Goal: Task Accomplishment & Management: Manage account settings

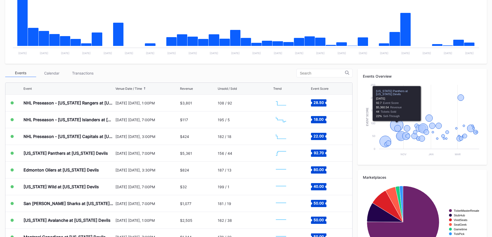
scroll to position [129, 0]
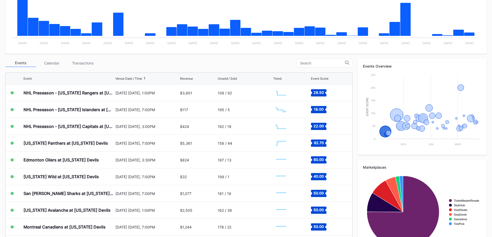
click at [86, 64] on div "Transactions" at bounding box center [82, 63] width 31 height 8
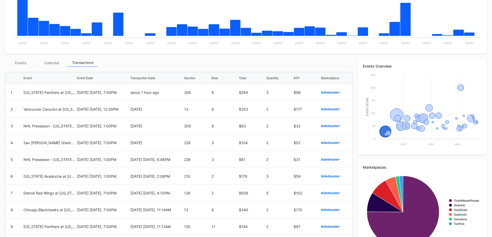
click at [26, 61] on div "Events" at bounding box center [20, 63] width 31 height 8
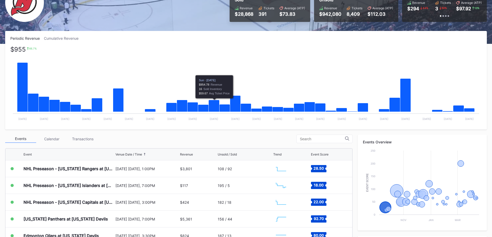
scroll to position [0, 0]
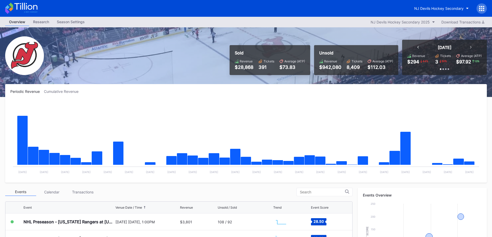
click at [421, 8] on div "NJ Devils Hockey Secondary" at bounding box center [438, 8] width 49 height 4
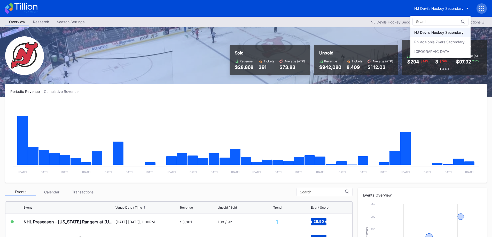
click at [429, 42] on div "Philadelphia 76ers Secondary" at bounding box center [439, 42] width 50 height 4
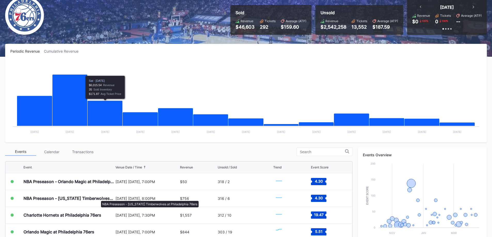
scroll to position [129, 0]
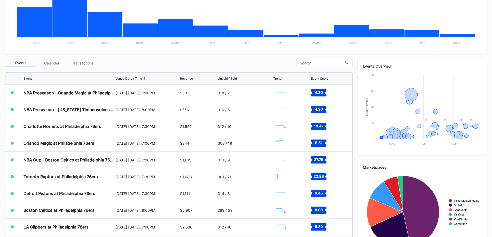
click at [83, 60] on div "Transactions" at bounding box center [82, 63] width 31 height 8
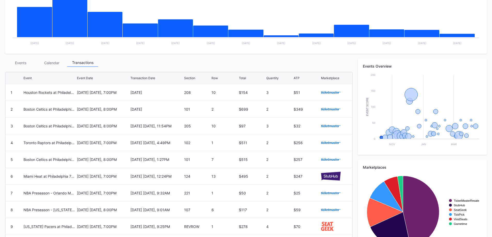
click at [26, 66] on div "Events" at bounding box center [20, 63] width 31 height 8
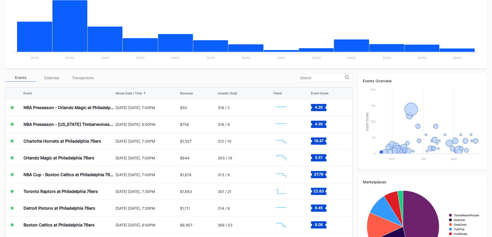
scroll to position [153, 0]
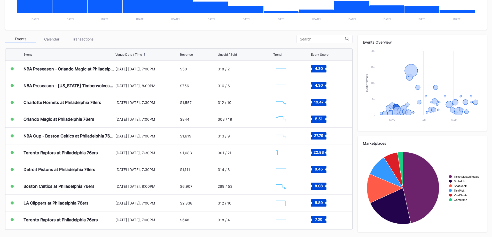
click at [248, 155] on div "301 / 21" at bounding box center [245, 153] width 55 height 17
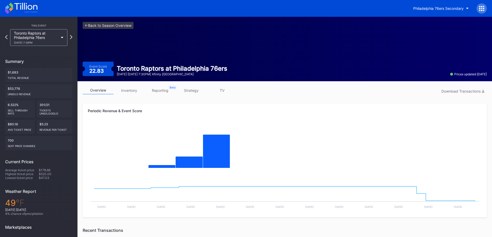
click at [132, 93] on link "inventory" at bounding box center [129, 91] width 31 height 8
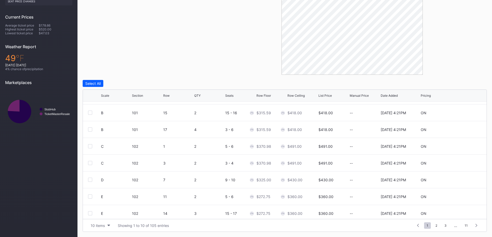
scroll to position [50, 0]
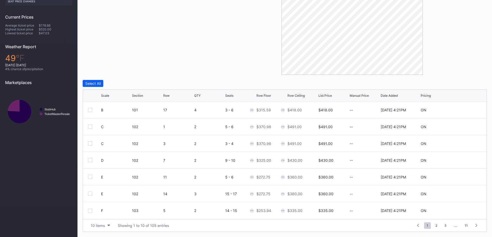
click at [109, 226] on icon "button" at bounding box center [108, 226] width 3 height 2
click at [107, 213] on div "200 items" at bounding box center [100, 213] width 17 height 4
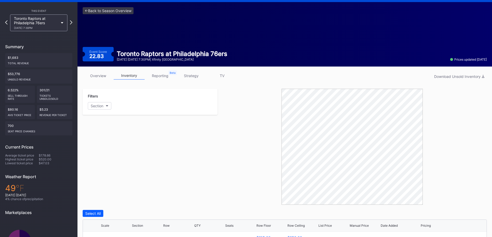
scroll to position [0, 0]
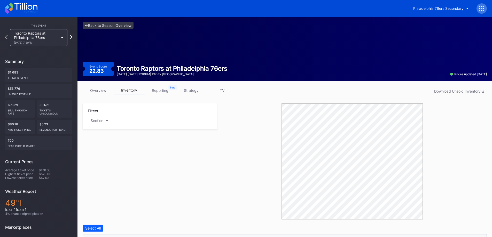
click at [165, 86] on div "overview inventory reporting strategy TV Download Unsold Inventory Filters Sect…" at bounding box center [285, 231] width 415 height 301
click at [191, 88] on link "strategy" at bounding box center [191, 91] width 31 height 8
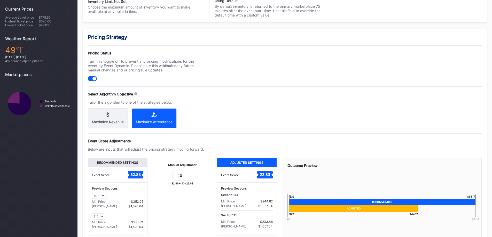
scroll to position [155, 0]
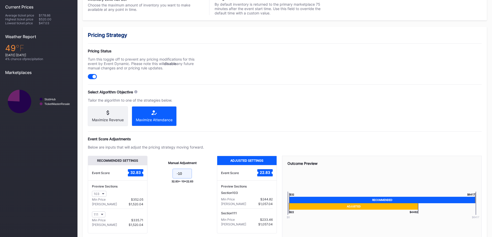
click at [184, 179] on input "-10" at bounding box center [182, 174] width 19 height 10
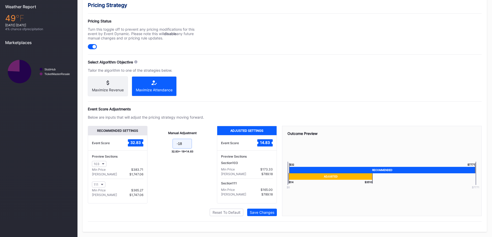
scroll to position [189, 0]
type input "-18"
click at [272, 211] on div "Save Changes" at bounding box center [262, 213] width 25 height 4
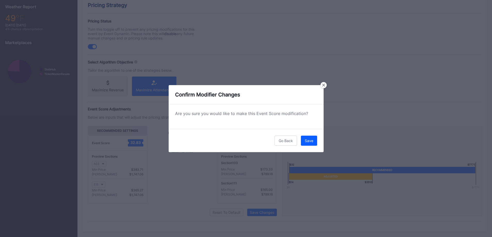
click at [315, 140] on button "Save" at bounding box center [309, 141] width 16 height 10
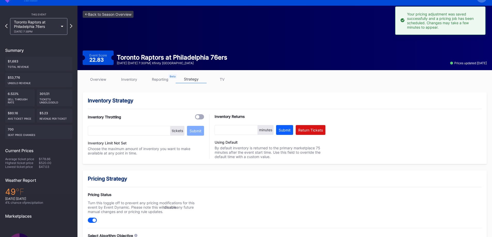
scroll to position [0, 0]
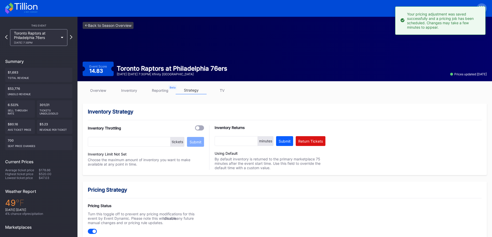
click at [21, 5] on icon at bounding box center [21, 8] width 32 height 11
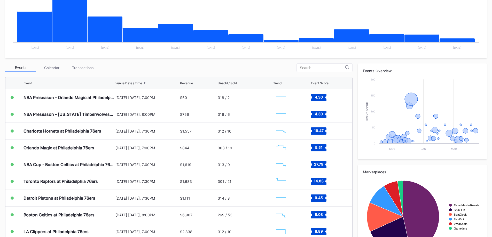
scroll to position [153, 0]
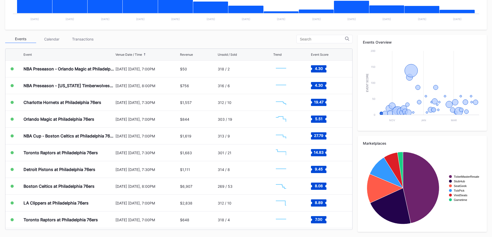
click at [80, 39] on div "Transactions" at bounding box center [82, 39] width 31 height 8
click at [92, 38] on div "Transactions" at bounding box center [82, 39] width 31 height 8
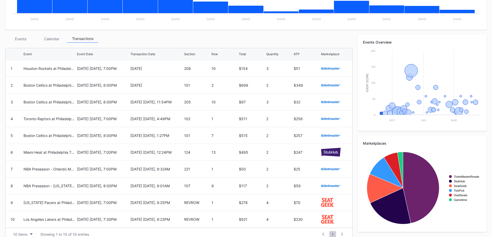
click at [19, 37] on div "Events" at bounding box center [20, 39] width 31 height 8
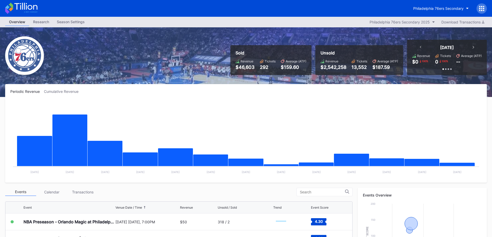
click at [442, 5] on button "Philadelphia 76ers Secondary" at bounding box center [441, 9] width 63 height 10
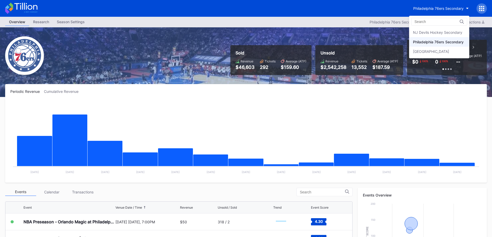
click at [439, 33] on div "NJ Devils Hockey Secondary" at bounding box center [437, 32] width 49 height 4
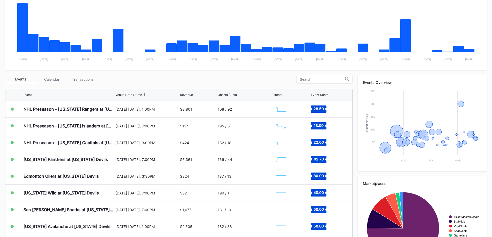
scroll to position [153, 0]
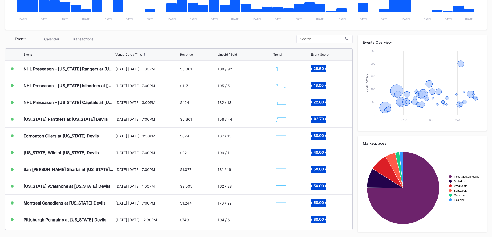
click at [92, 154] on div "[US_STATE] Wild at [US_STATE] Devils" at bounding box center [61, 152] width 75 height 5
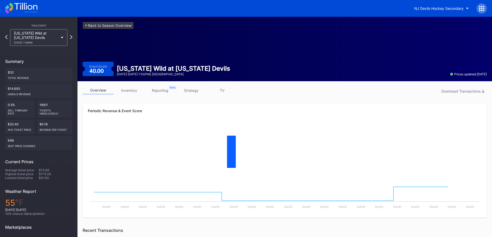
click at [137, 91] on link "inventory" at bounding box center [129, 91] width 31 height 8
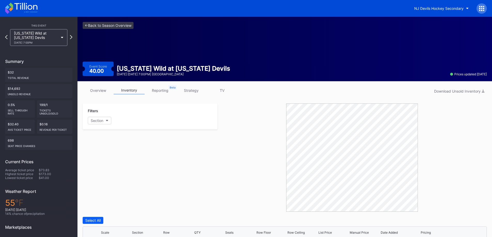
click at [101, 89] on link "overview" at bounding box center [98, 91] width 31 height 8
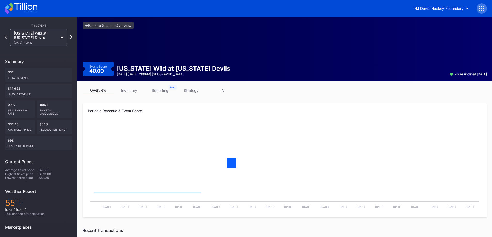
click at [122, 91] on link "inventory" at bounding box center [129, 91] width 31 height 8
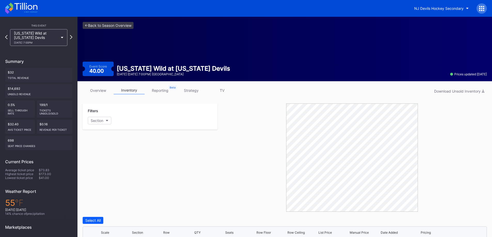
click at [108, 90] on link "overview" at bounding box center [98, 91] width 31 height 8
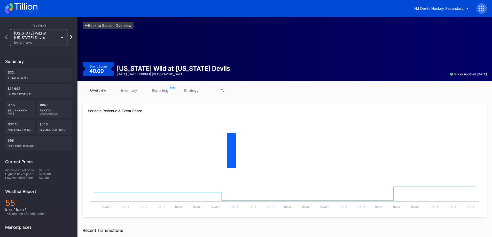
click at [125, 97] on div "overview inventory reporting strategy TV Periodic Revenue & Event Score Created…" at bounding box center [285, 183] width 415 height 204
click at [128, 91] on link "inventory" at bounding box center [129, 91] width 31 height 8
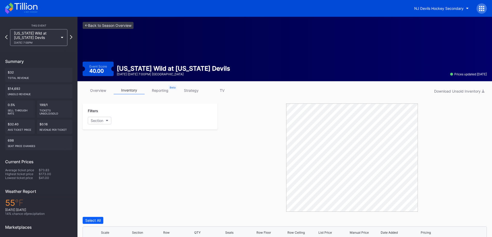
click at [25, 5] on icon at bounding box center [25, 6] width 23 height 7
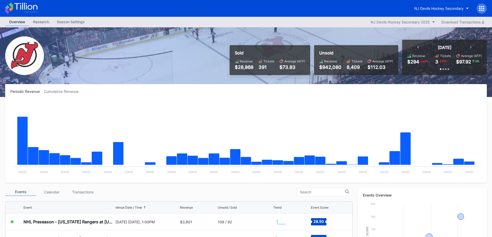
click at [423, 7] on div "NJ Devils Hockey Secondary" at bounding box center [438, 8] width 49 height 4
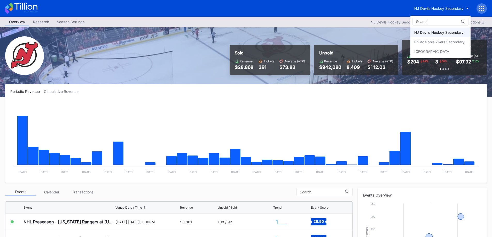
click at [434, 41] on div "Philadelphia 76ers Secondary" at bounding box center [439, 42] width 50 height 4
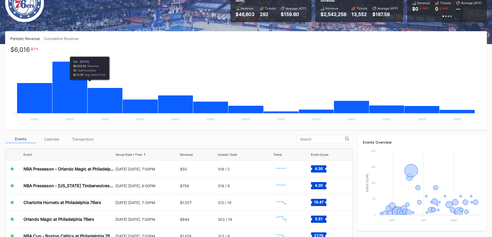
scroll to position [129, 0]
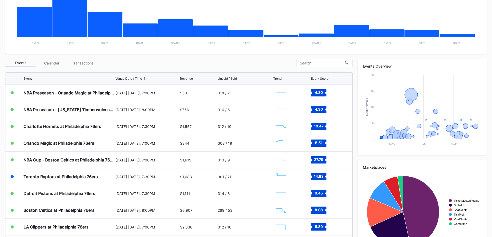
click at [88, 61] on div "Transactions" at bounding box center [82, 63] width 31 height 8
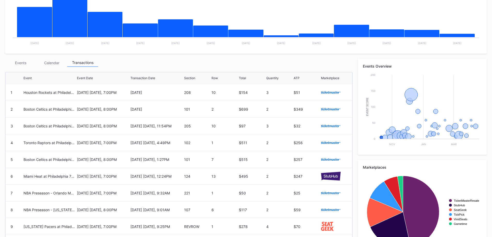
click at [26, 60] on div "Events" at bounding box center [20, 63] width 31 height 8
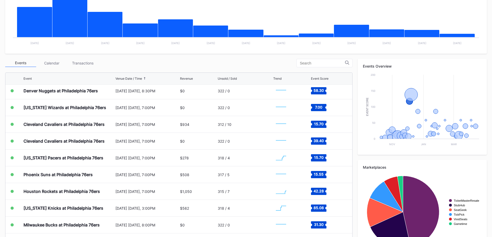
scroll to position [362, 0]
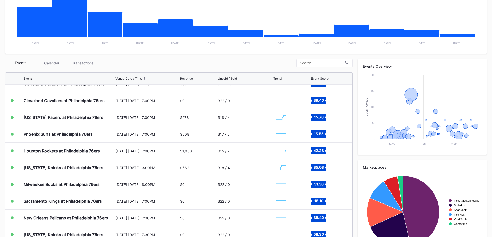
click at [161, 199] on div "[DATE] [DATE], 7:00PM" at bounding box center [147, 201] width 64 height 4
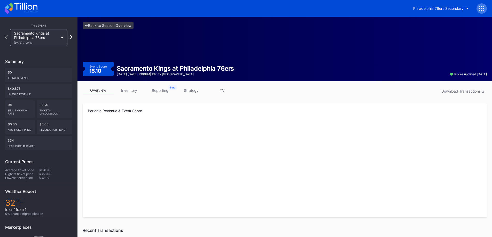
click at [427, 11] on button "Philadelphia 76ers Secondary" at bounding box center [441, 9] width 63 height 10
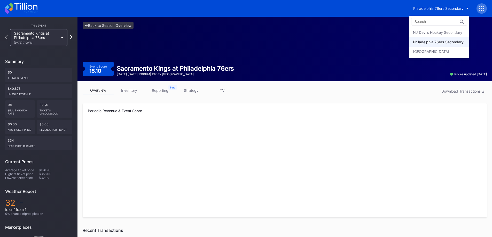
click at [433, 33] on div "NJ Devils Hockey Secondary" at bounding box center [437, 32] width 49 height 4
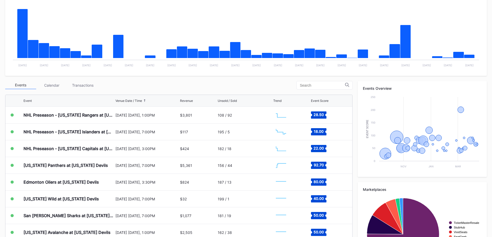
scroll to position [153, 0]
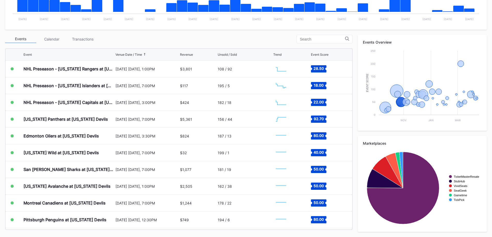
click at [108, 191] on div "[US_STATE] Avalanche at [US_STATE] Devils" at bounding box center [69, 186] width 91 height 17
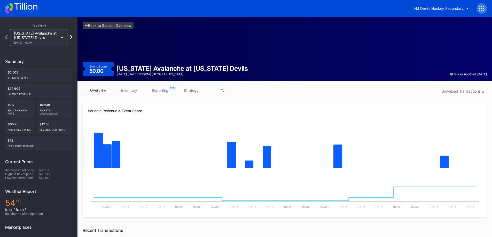
click at [132, 90] on link "inventory" at bounding box center [129, 91] width 31 height 8
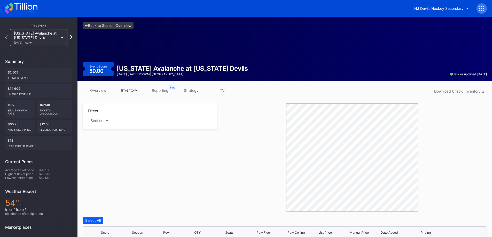
click at [96, 88] on link "overview" at bounding box center [98, 91] width 31 height 8
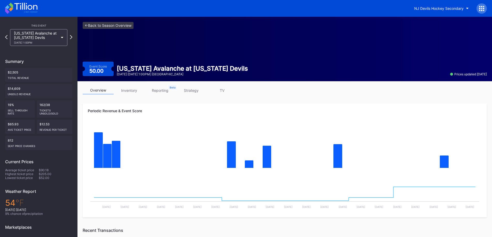
click at [438, 7] on div "NJ Devils Hockey Secondary" at bounding box center [438, 8] width 49 height 4
click at [27, 10] on icon at bounding box center [21, 8] width 32 height 11
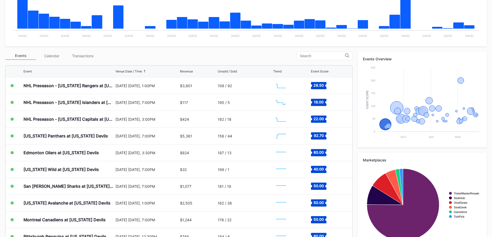
scroll to position [153, 0]
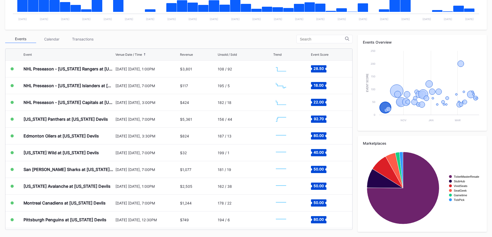
click at [491, 66] on div "Periodic Revenue Cumulative Revenue Created with Highcharts 11.2.0 Chart title …" at bounding box center [246, 84] width 492 height 306
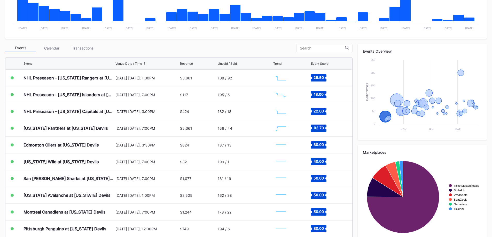
scroll to position [0, 0]
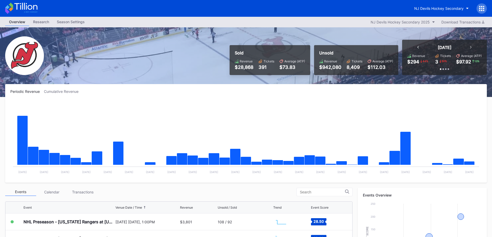
click at [458, 12] on button "NJ Devils Hockey Secondary" at bounding box center [442, 9] width 62 height 10
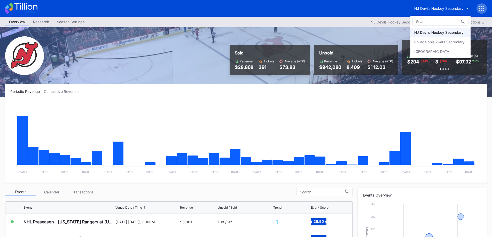
click at [444, 40] on div "Philadelphia 76ers Secondary" at bounding box center [439, 42] width 50 height 4
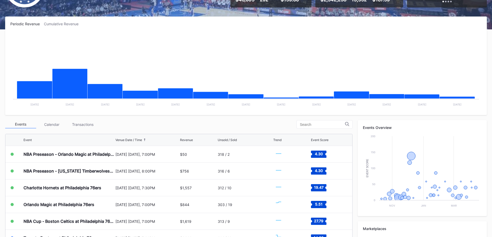
scroll to position [129, 0]
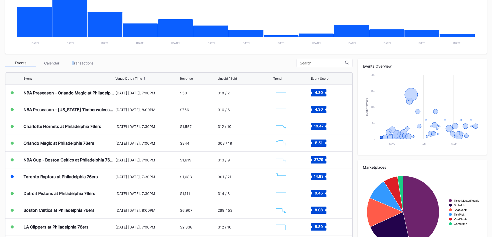
click at [73, 62] on div "Transactions" at bounding box center [82, 63] width 31 height 8
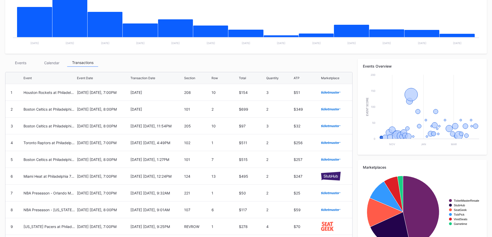
click at [70, 87] on div "Houston Rockets at Philadelphia 76ers" at bounding box center [50, 92] width 52 height 17
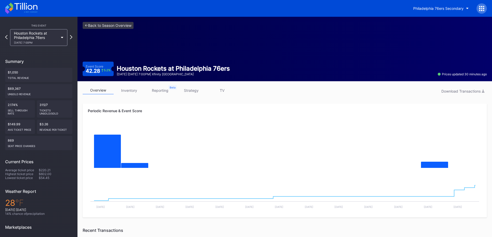
click at [132, 93] on link "inventory" at bounding box center [129, 91] width 31 height 8
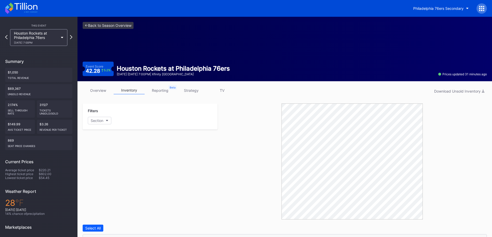
click at [52, 42] on div "[DATE] 7:00PM" at bounding box center [36, 42] width 44 height 3
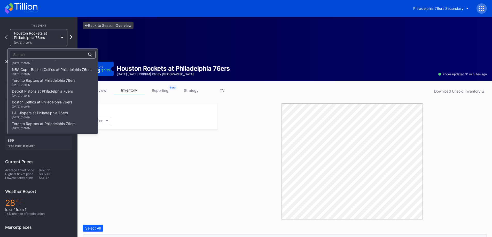
scroll to position [13, 0]
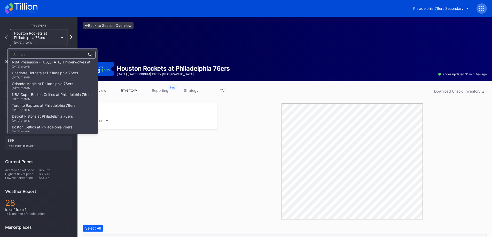
click at [56, 77] on div "[DATE] 7:30PM" at bounding box center [45, 77] width 66 height 3
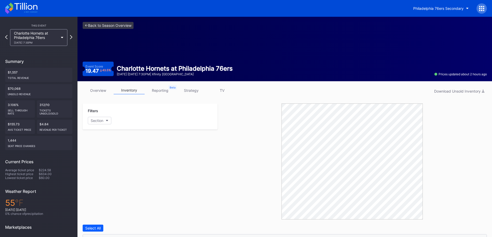
click at [191, 91] on link "strategy" at bounding box center [191, 91] width 31 height 8
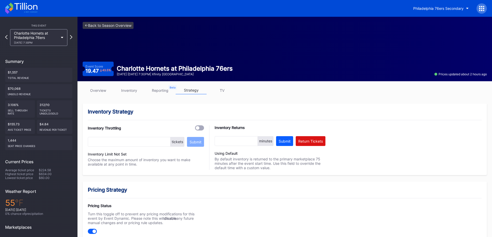
click at [127, 89] on link "inventory" at bounding box center [129, 91] width 31 height 8
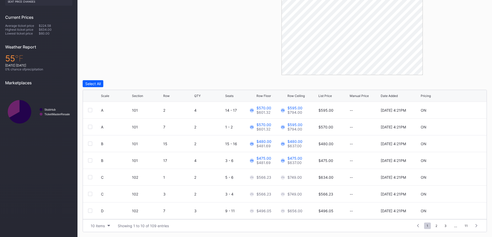
scroll to position [145, 0]
click at [257, 61] on div at bounding box center [352, 17] width 269 height 116
click at [107, 223] on button "10 items" at bounding box center [100, 225] width 25 height 7
click at [108, 216] on div "200 items" at bounding box center [100, 213] width 25 height 10
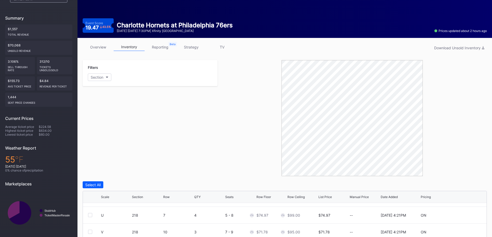
scroll to position [0, 0]
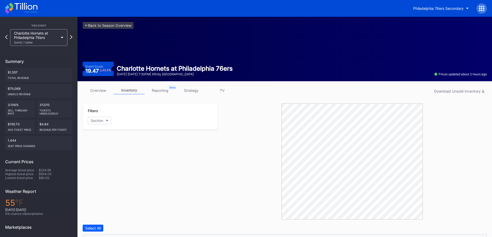
click at [172, 163] on div "Filters Section" at bounding box center [150, 162] width 135 height 116
click at [209, 170] on div "Filters Section" at bounding box center [150, 162] width 135 height 116
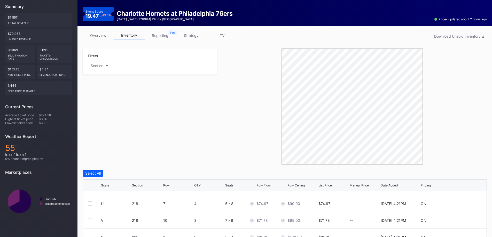
scroll to position [129, 0]
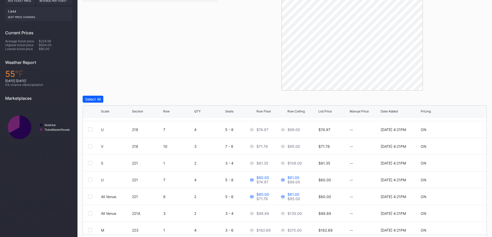
click at [175, 73] on div "Filters Section" at bounding box center [150, 32] width 135 height 116
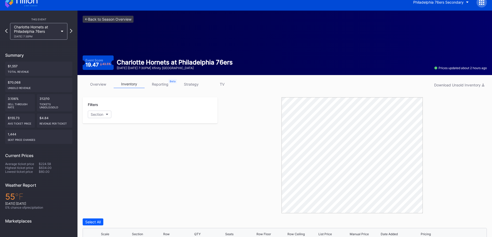
scroll to position [0, 0]
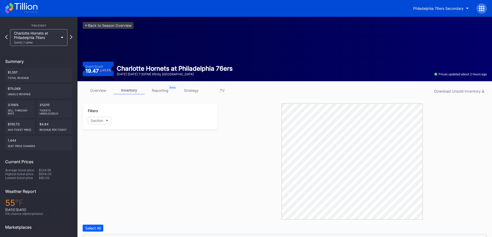
click at [168, 150] on div "Filters Section" at bounding box center [150, 162] width 135 height 116
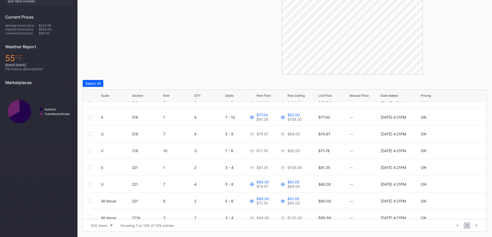
scroll to position [1532, 0]
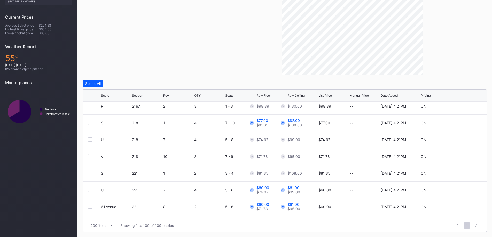
click at [266, 95] on div "Row Floor" at bounding box center [264, 96] width 14 height 4
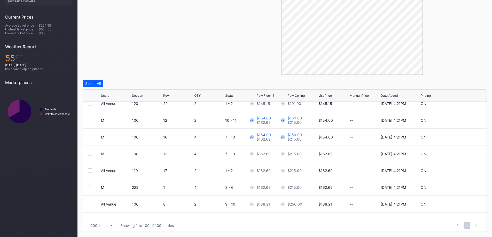
scroll to position [931, 0]
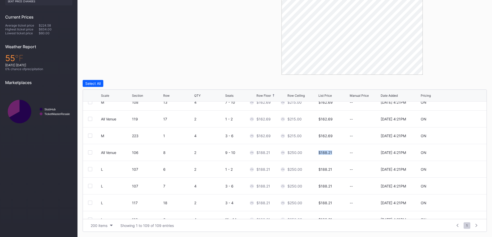
drag, startPoint x: 331, startPoint y: 152, endPoint x: 312, endPoint y: 151, distance: 20.0
click at [312, 151] on div "All Venue 106 8 2 9 - 10 $188.21 $250.00 $188.21 -- [DATE] 4:21PM ON" at bounding box center [285, 152] width 404 height 17
click at [175, 52] on div "Filters Section" at bounding box center [150, 17] width 135 height 116
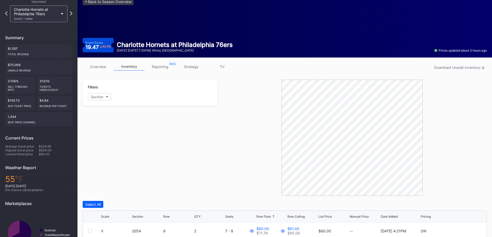
scroll to position [0, 0]
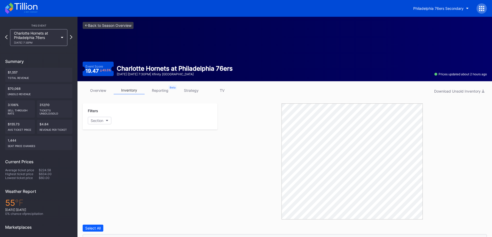
click at [105, 90] on link "overview" at bounding box center [98, 91] width 31 height 8
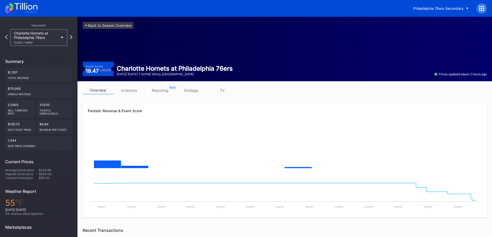
click at [35, 36] on div "Charlotte Hornets at Philadelphia 76ers 10/25 Saturday 7:30PM" at bounding box center [36, 37] width 44 height 13
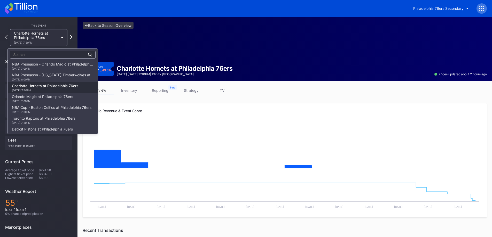
scroll to position [22, 0]
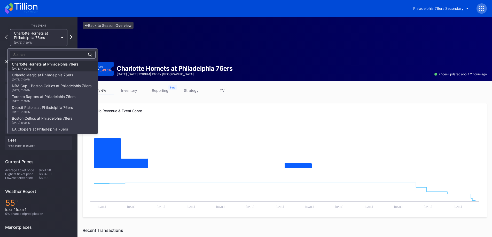
click at [60, 96] on div "Toronto Raptors at Philadelphia 76ers 11/8 Saturday 7:30PM" at bounding box center [44, 99] width 64 height 8
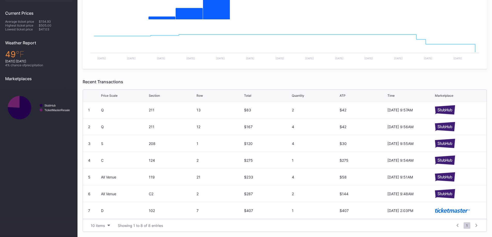
click at [105, 226] on button "10 items" at bounding box center [100, 225] width 25 height 7
click at [106, 216] on div "200 items" at bounding box center [100, 213] width 25 height 10
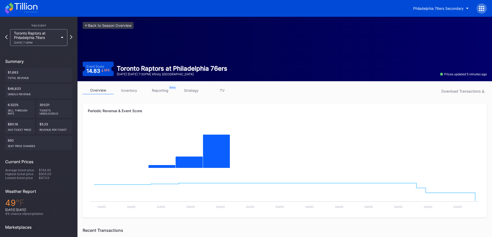
click at [122, 91] on link "inventory" at bounding box center [129, 91] width 31 height 8
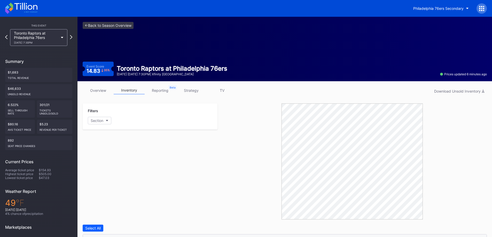
click at [109, 89] on link "overview" at bounding box center [98, 91] width 31 height 8
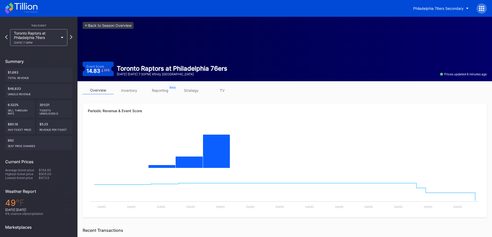
click at [59, 40] on div "Toronto Raptors at Philadelphia 76ers 11/8 Saturday 7:30PM" at bounding box center [38, 37] width 57 height 17
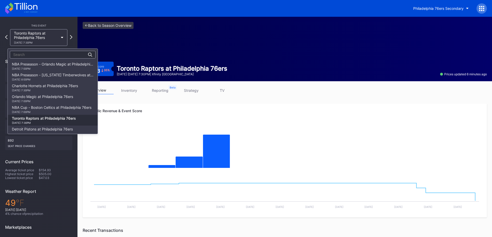
click at [67, 90] on div "[DATE] 7:30PM" at bounding box center [45, 90] width 66 height 3
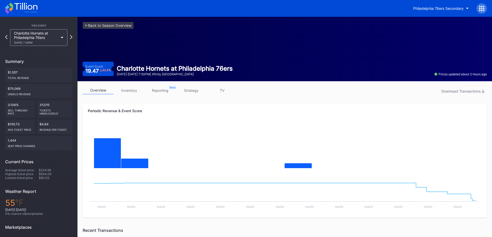
click at [36, 36] on div "Charlotte Hornets at Philadelphia 76ers 10/25 Saturday 7:30PM" at bounding box center [36, 37] width 44 height 13
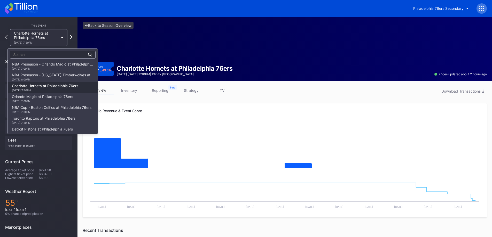
scroll to position [22, 0]
click at [40, 76] on div "Orlando Magic at Philadelphia 76ers 10/27 Monday 7:00PM" at bounding box center [42, 77] width 61 height 8
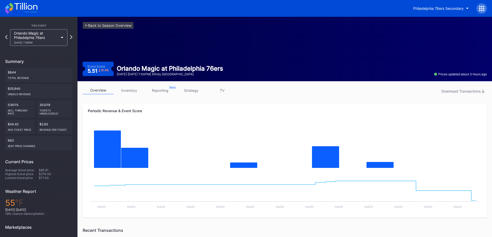
click at [46, 39] on div "Orlando Magic at Philadelphia 76ers 10/27 Monday 7:00PM" at bounding box center [36, 37] width 44 height 13
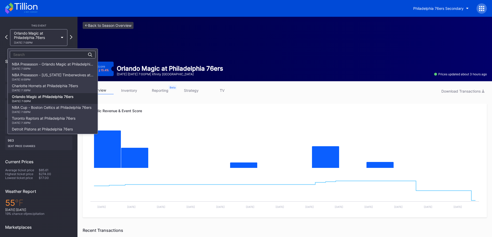
scroll to position [33, 0]
click at [50, 73] on div "NBA Cup - Boston Celtics at Philadelphia 76ers 10/31 Friday 7:00PM" at bounding box center [53, 77] width 90 height 11
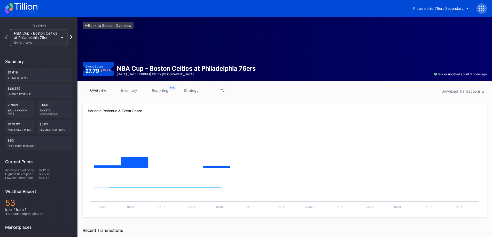
click at [50, 73] on div "$1,619 Total Revenue" at bounding box center [38, 75] width 67 height 14
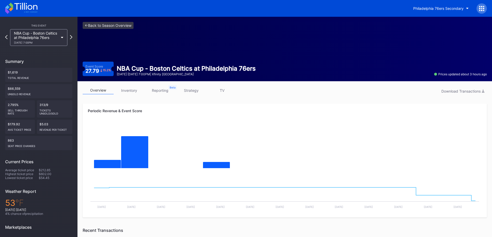
click at [48, 36] on div "NBA Cup - Boston Celtics at Philadelphia 76ers 10/31 Friday 7:00PM" at bounding box center [36, 37] width 44 height 13
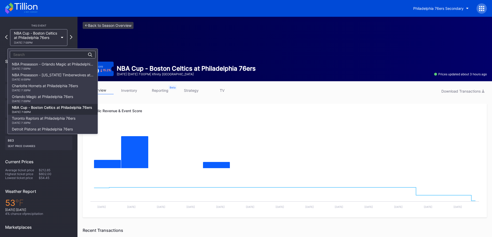
scroll to position [43, 0]
click at [56, 81] on div "Toronto Raptors at Philadelphia 76ers 11/8 Saturday 7:30PM" at bounding box center [53, 77] width 90 height 11
